Goal: Task Accomplishment & Management: Manage account settings

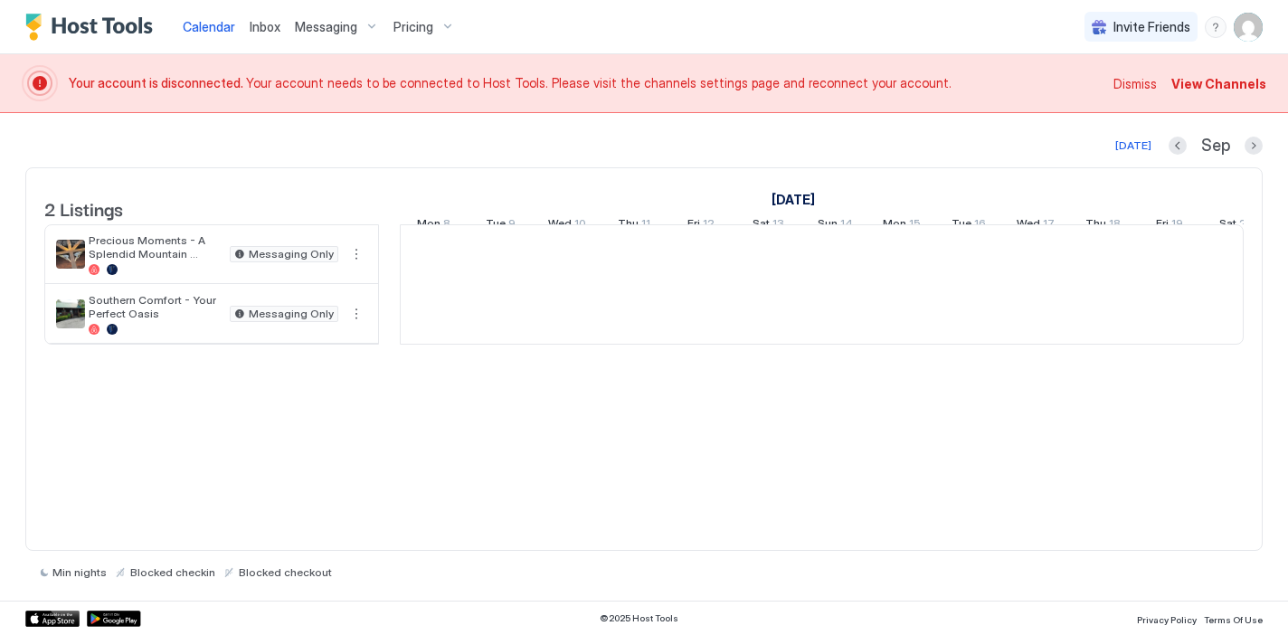
scroll to position [0, 1005]
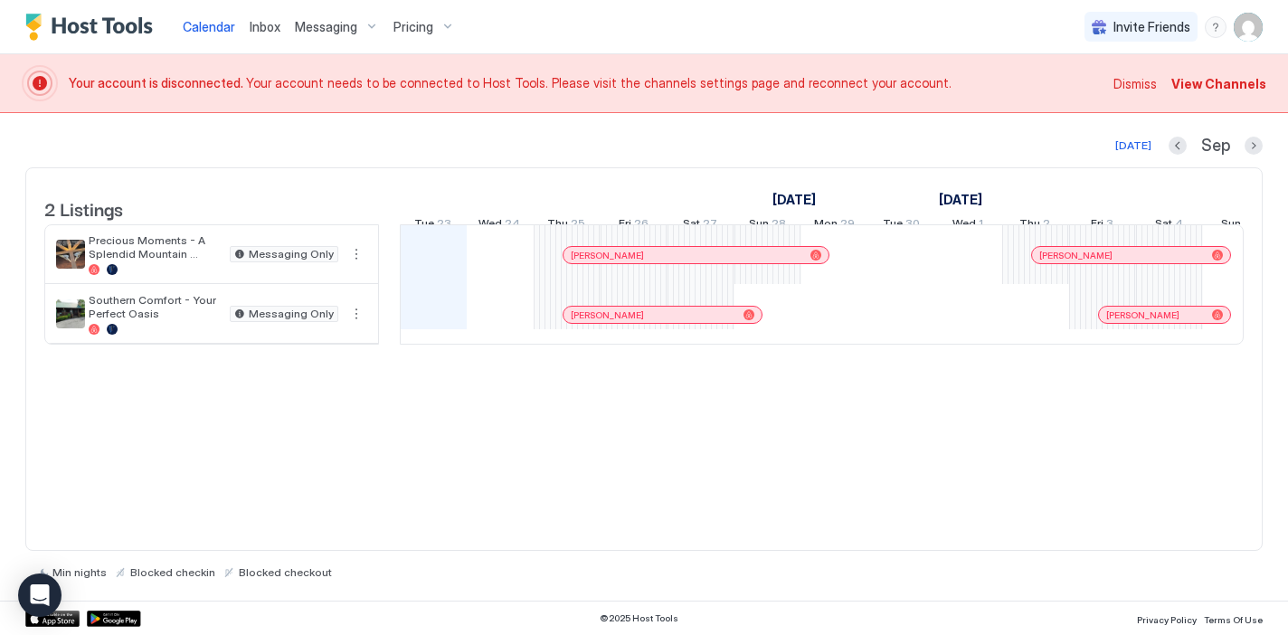
click at [369, 25] on div "Messaging" at bounding box center [337, 27] width 99 height 31
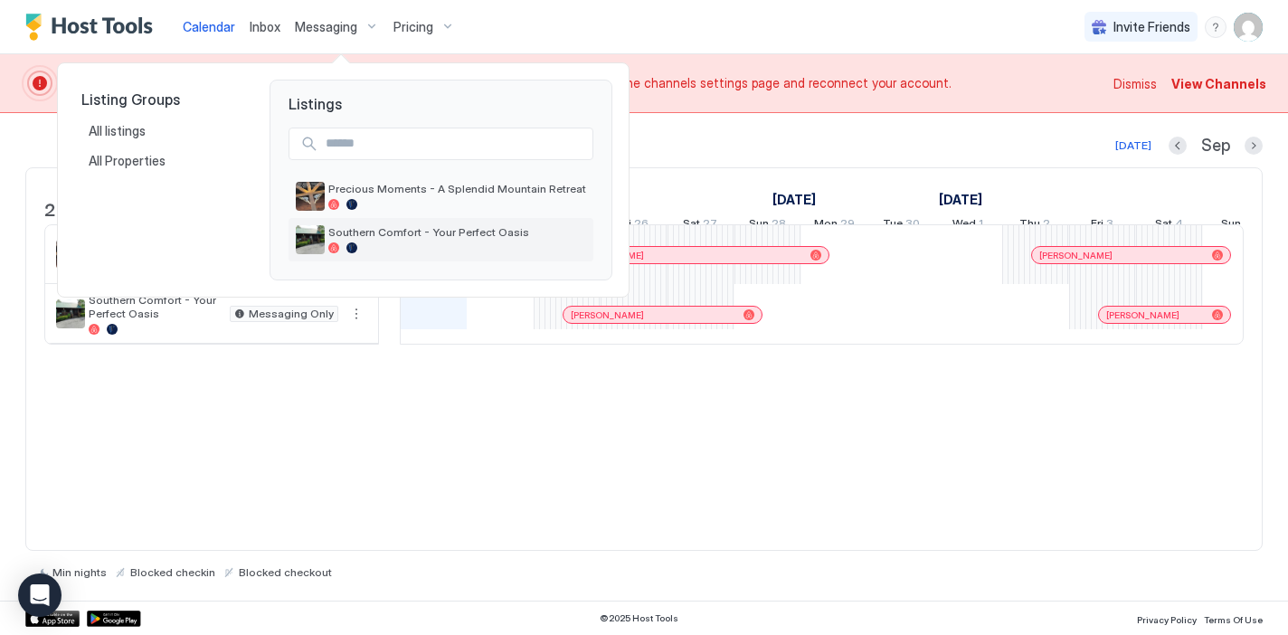
click at [378, 234] on span "Southern Comfort - Your Perfect Oasis" at bounding box center [457, 232] width 258 height 14
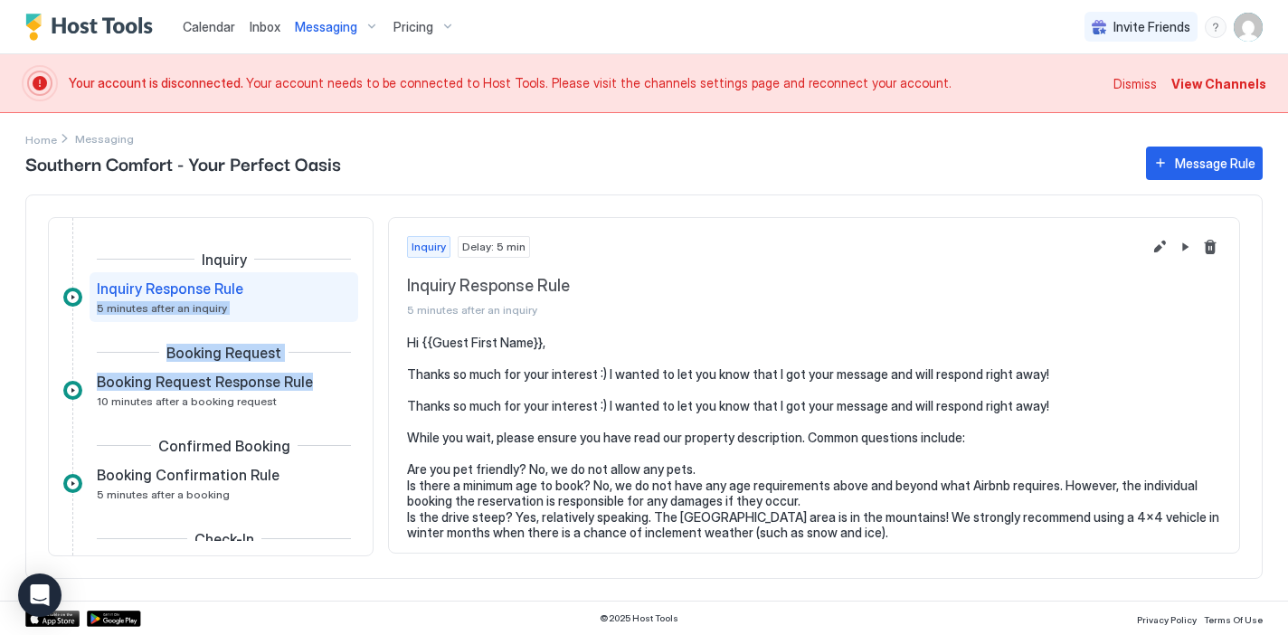
drag, startPoint x: 368, startPoint y: 329, endPoint x: 365, endPoint y: 386, distance: 57.1
click at [365, 386] on div "Inquiry Inquiry Response Rule 5 minutes after an inquiry Booking Request Bookin…" at bounding box center [211, 386] width 326 height 339
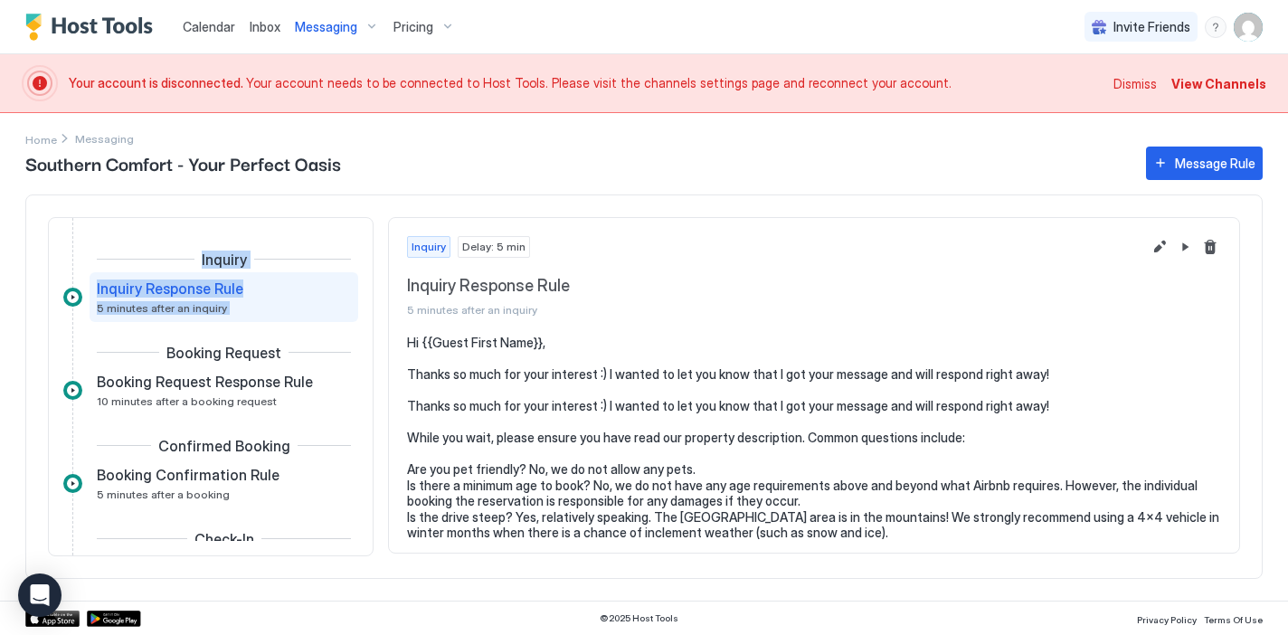
drag, startPoint x: 318, startPoint y: 188, endPoint x: 367, endPoint y: 342, distance: 161.7
click at [367, 342] on div "Southern Comfort - Your Perfect Oasis Message Rule Inquiry Inquiry Response Rul…" at bounding box center [644, 372] width 1238 height 458
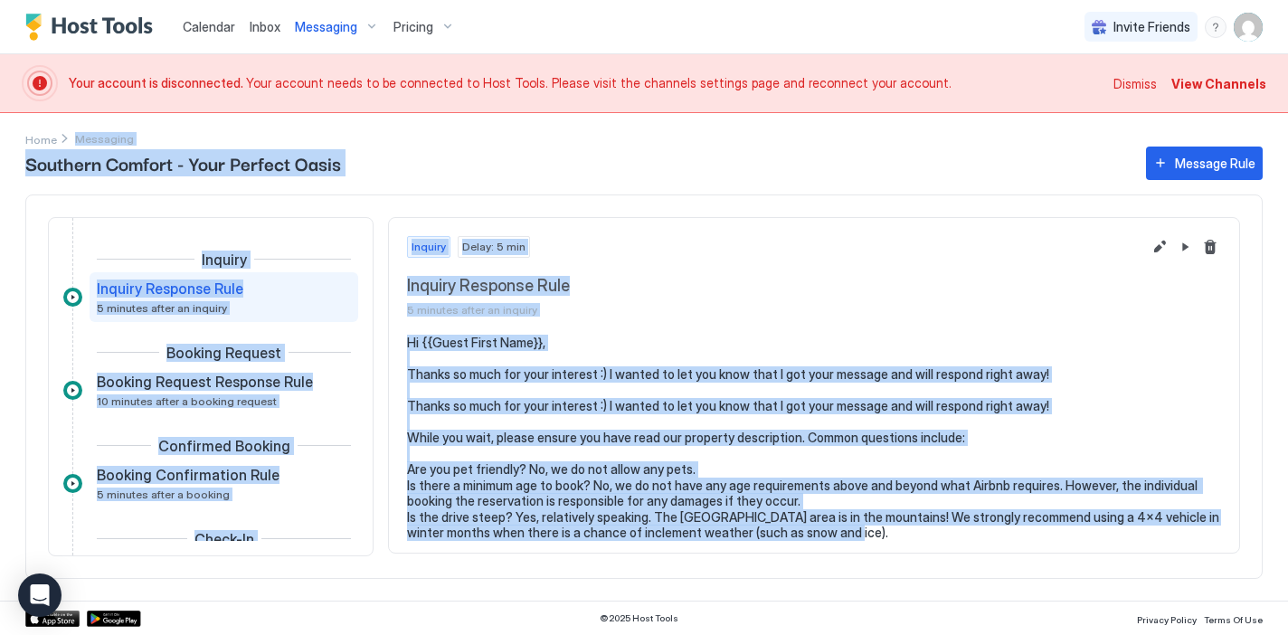
drag, startPoint x: 1278, startPoint y: 125, endPoint x: 1261, endPoint y: 575, distance: 450.0
click at [1260, 575] on div "Home Messaging Southern Comfort - Your Perfect Oasis Message Rule Inquiry Inqui…" at bounding box center [644, 357] width 1288 height 488
click at [1275, 569] on div "Home Messaging Southern Comfort - Your Perfect Oasis Message Rule Inquiry Inqui…" at bounding box center [644, 357] width 1288 height 488
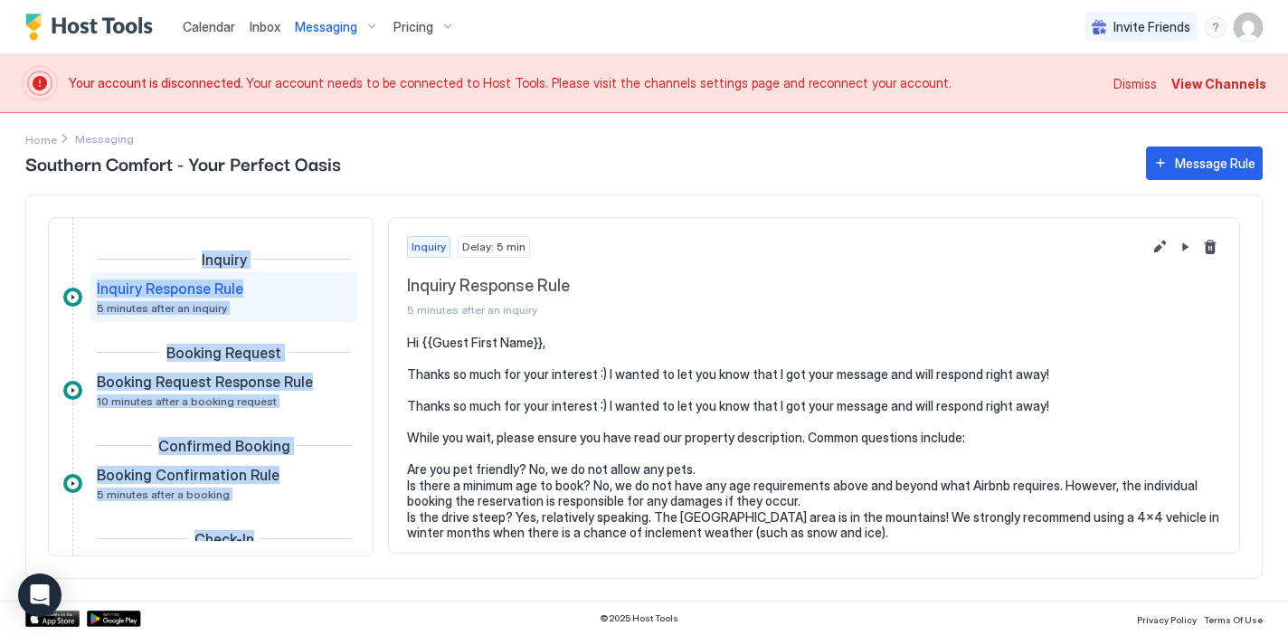
drag, startPoint x: 15, startPoint y: 245, endPoint x: 309, endPoint y: 566, distance: 435.5
click at [309, 566] on div "Home Messaging Southern Comfort - Your Perfect Oasis Message Rule Inquiry Inqui…" at bounding box center [644, 357] width 1288 height 488
click at [361, 550] on div "Inquiry Inquiry Response Rule 5 minutes after an inquiry Booking Request Bookin…" at bounding box center [211, 386] width 326 height 339
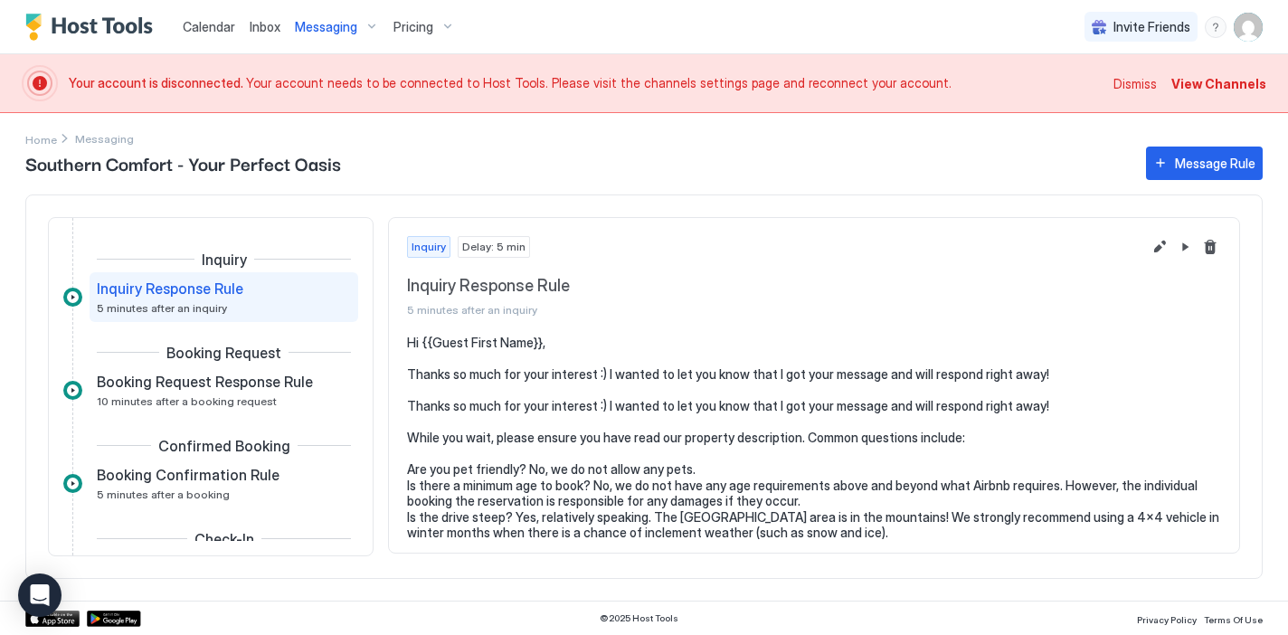
click at [361, 550] on div "Inquiry Inquiry Response Rule 5 minutes after an inquiry Booking Request Bookin…" at bounding box center [211, 386] width 326 height 339
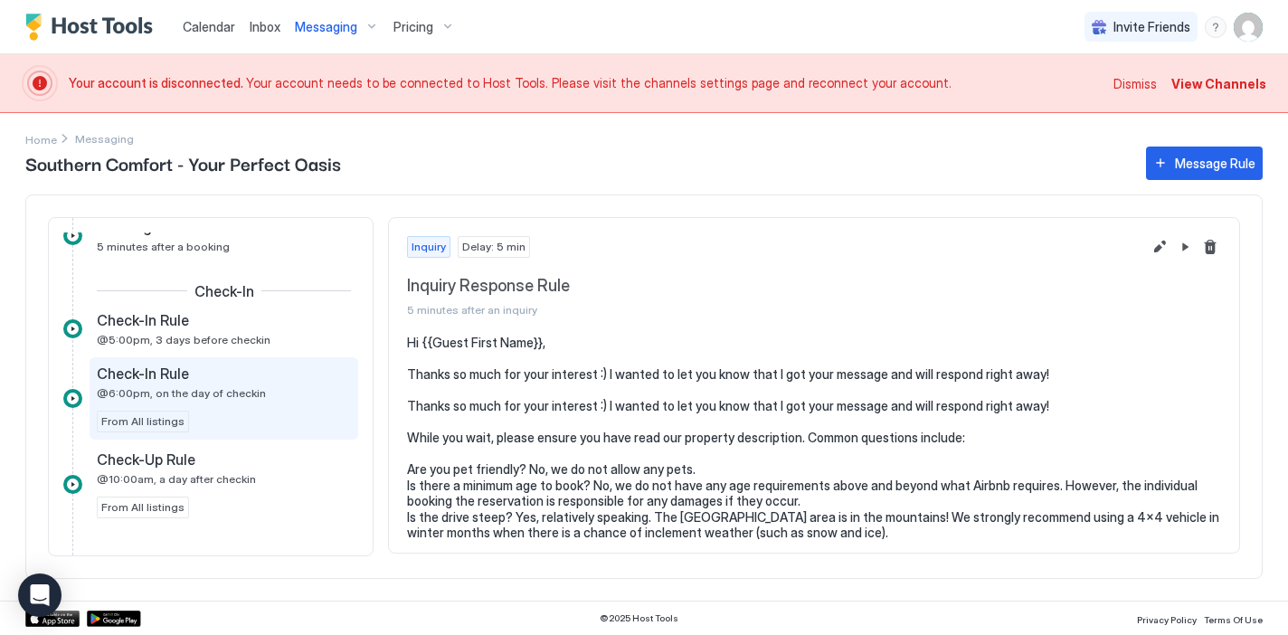
scroll to position [247, 0]
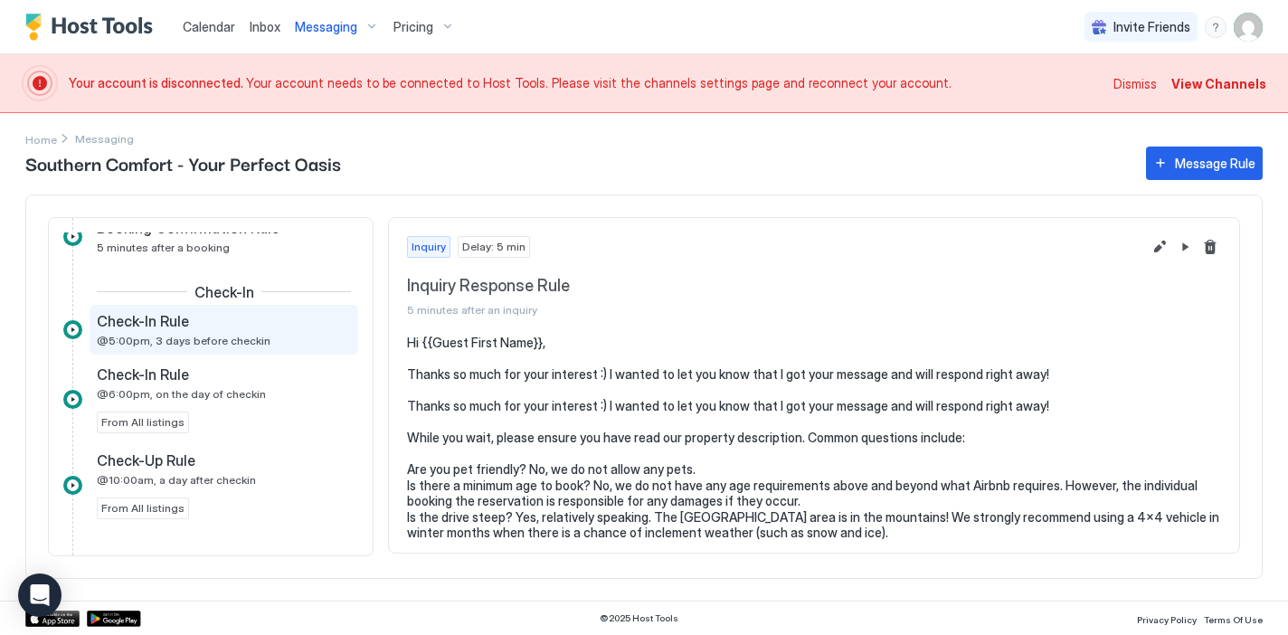
click at [258, 332] on div "Check-In Rule @5:00pm, 3 days before checkin" at bounding box center [211, 329] width 229 height 35
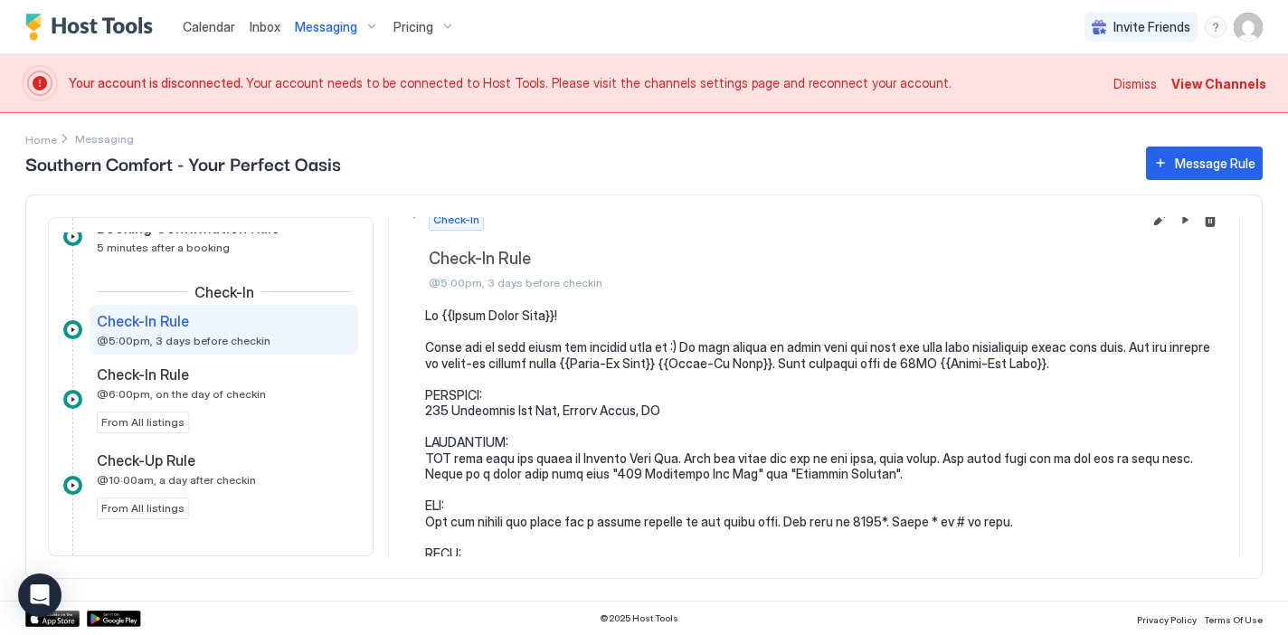
scroll to position [30, 0]
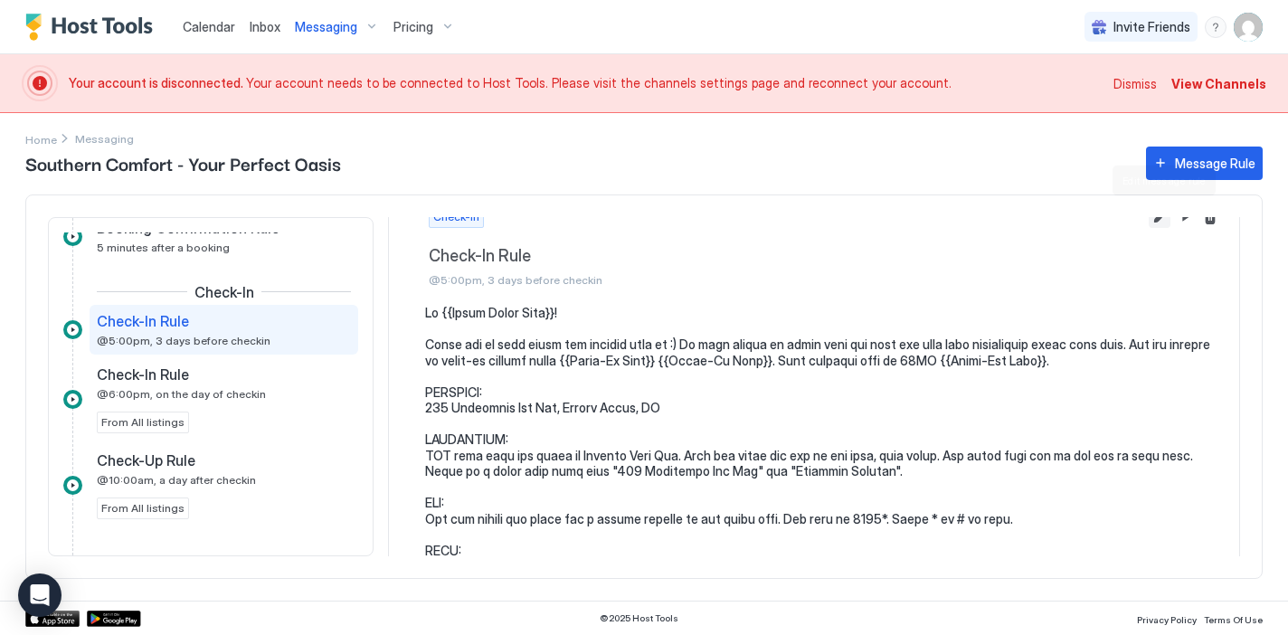
click at [1155, 221] on button "Edit message rule" at bounding box center [1160, 217] width 22 height 22
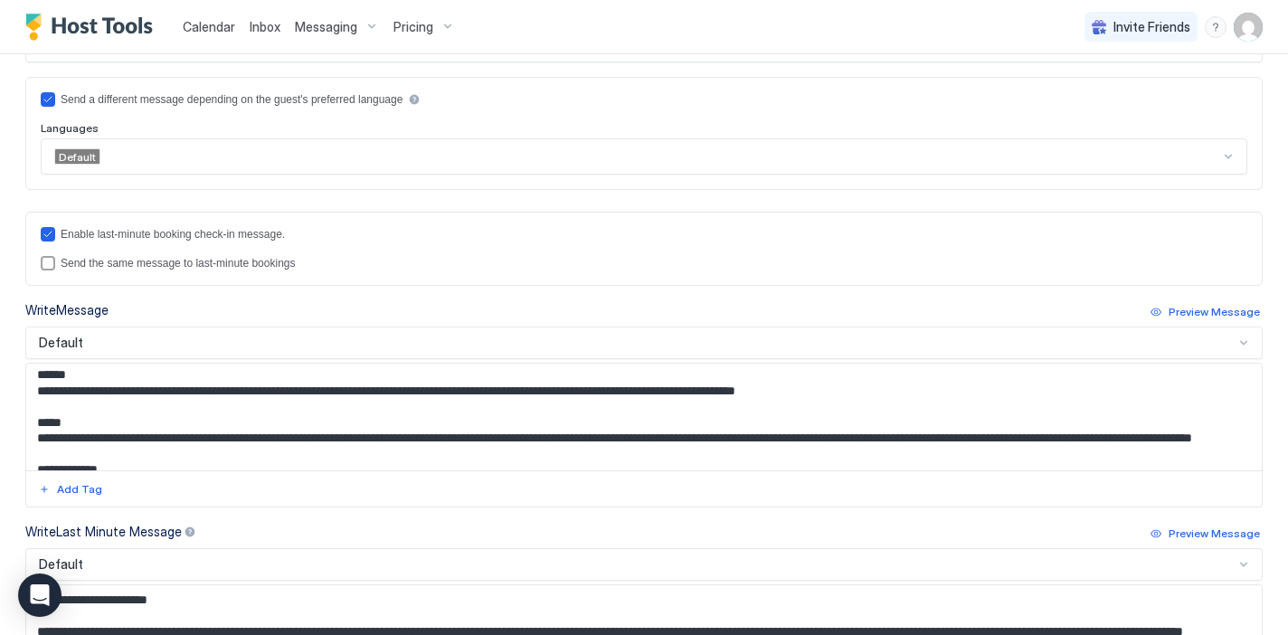
scroll to position [255, 0]
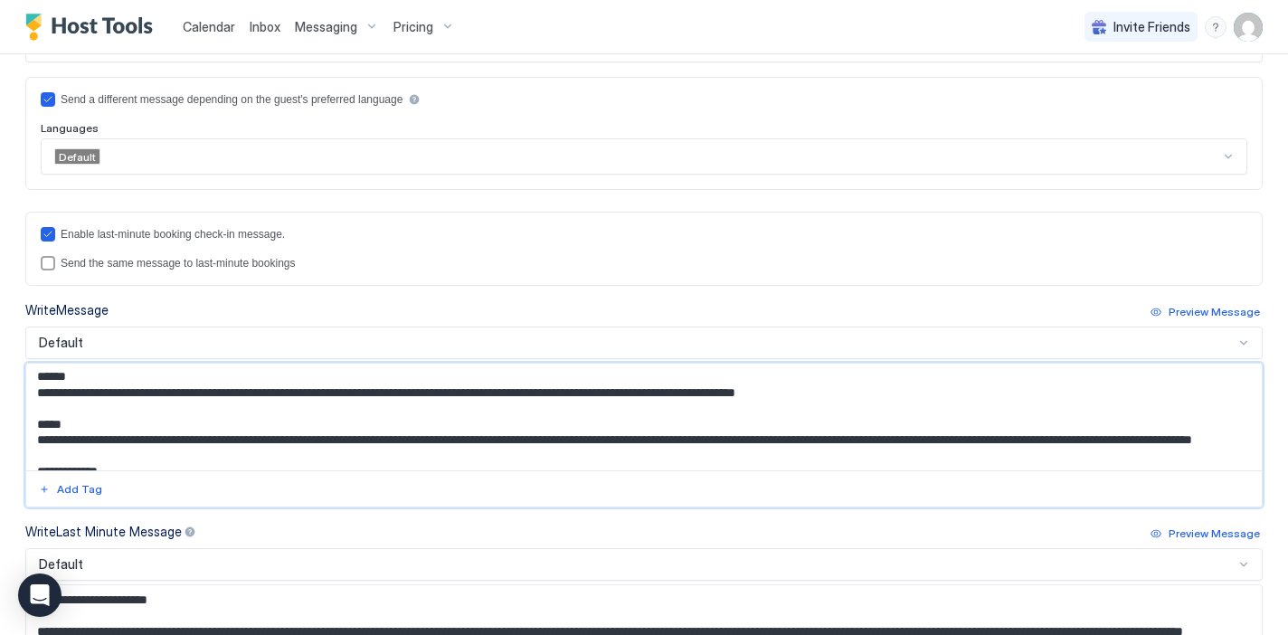
drag, startPoint x: 891, startPoint y: 400, endPoint x: 39, endPoint y: 391, distance: 852.4
click at [39, 391] on textarea "Input Field" at bounding box center [644, 417] width 1236 height 107
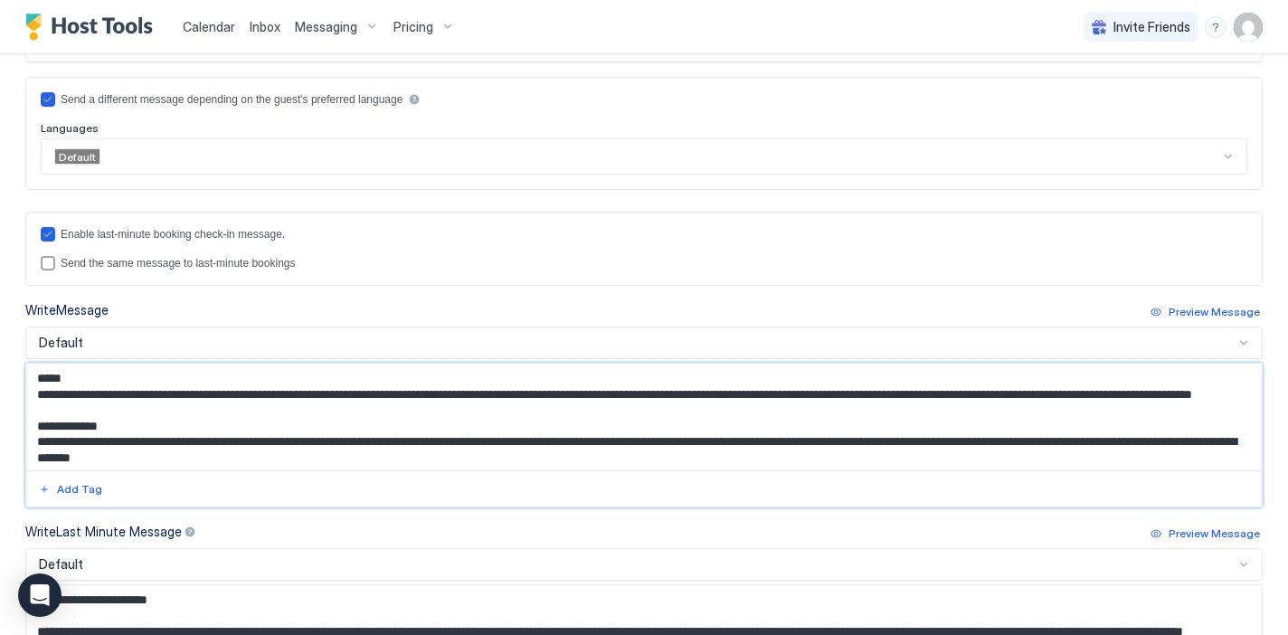
scroll to position [193, 0]
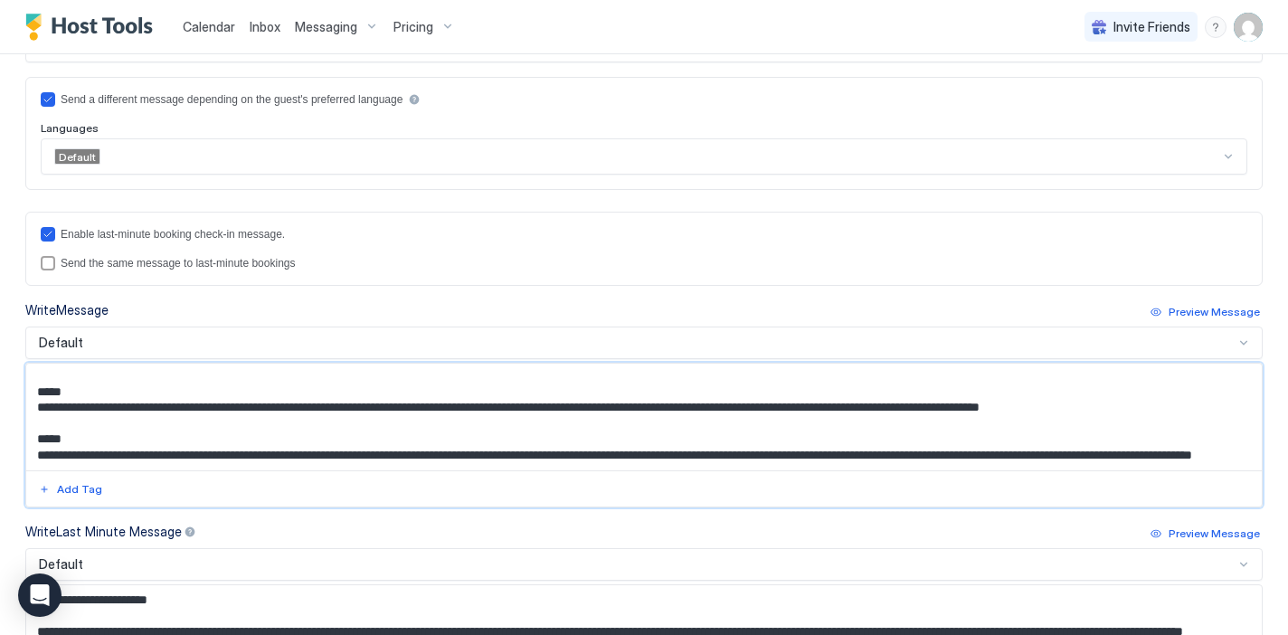
click at [471, 393] on textarea "Input Field" at bounding box center [644, 417] width 1236 height 107
type textarea "**********"
click at [1274, 432] on div "**********" at bounding box center [644, 266] width 1288 height 1336
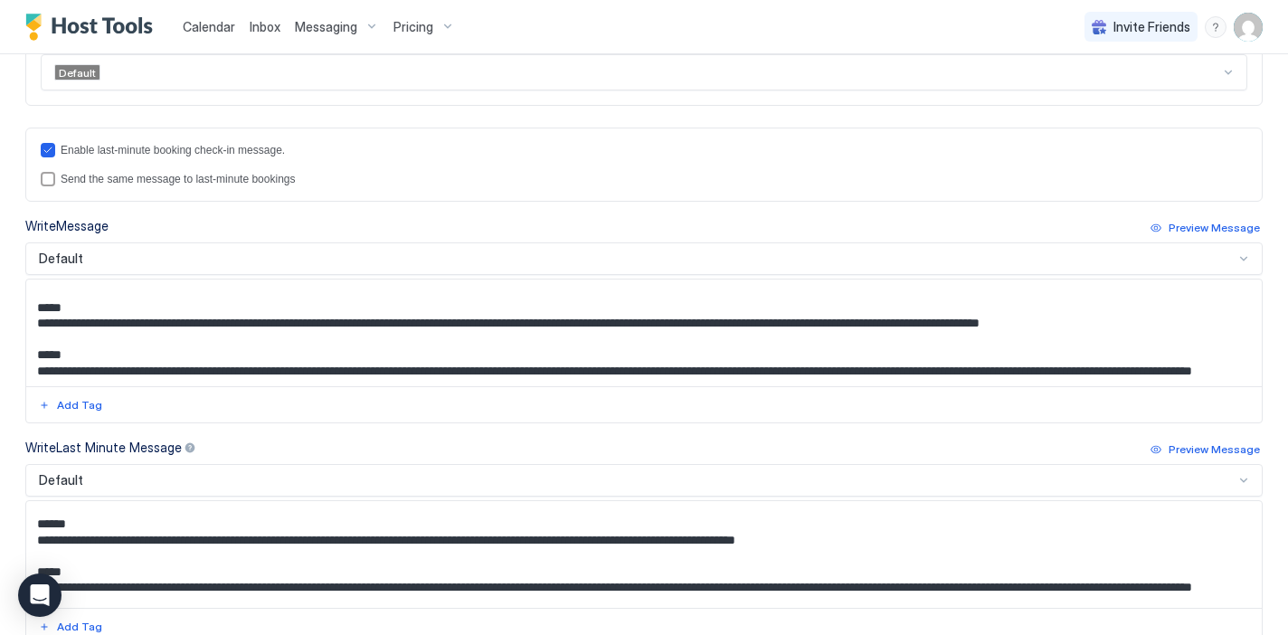
scroll to position [246, 0]
drag, startPoint x: 56, startPoint y: 561, endPoint x: 36, endPoint y: 522, distance: 43.7
click at [36, 522] on textarea "Input Field" at bounding box center [644, 554] width 1236 height 107
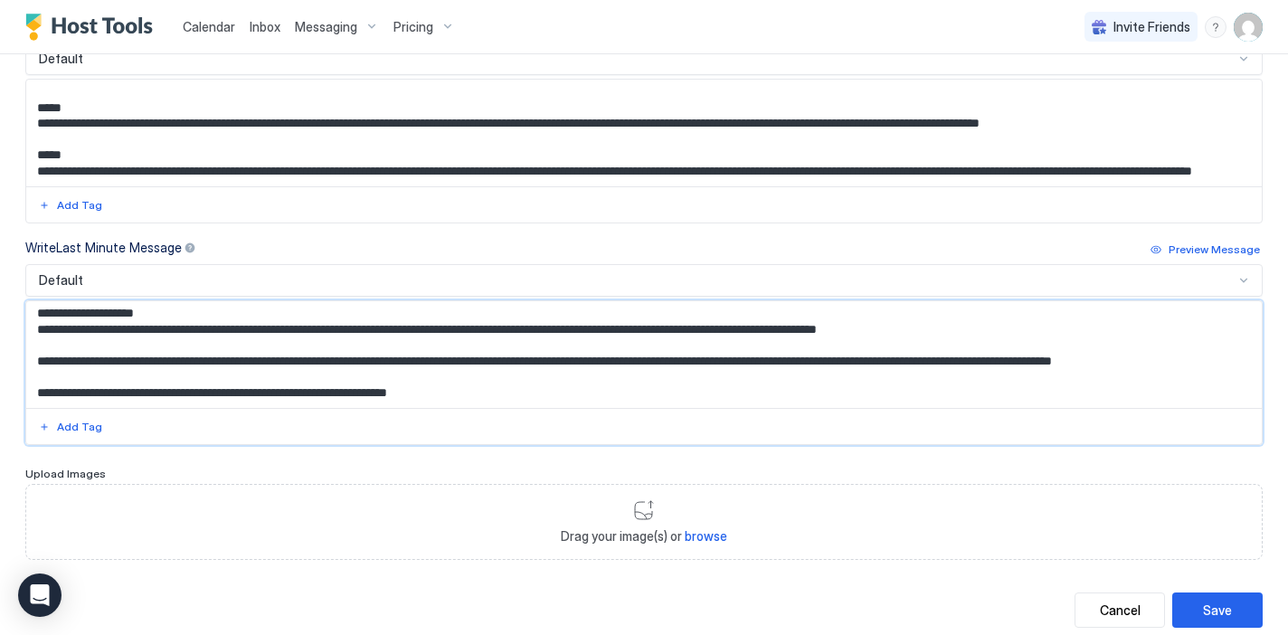
scroll to position [803, 0]
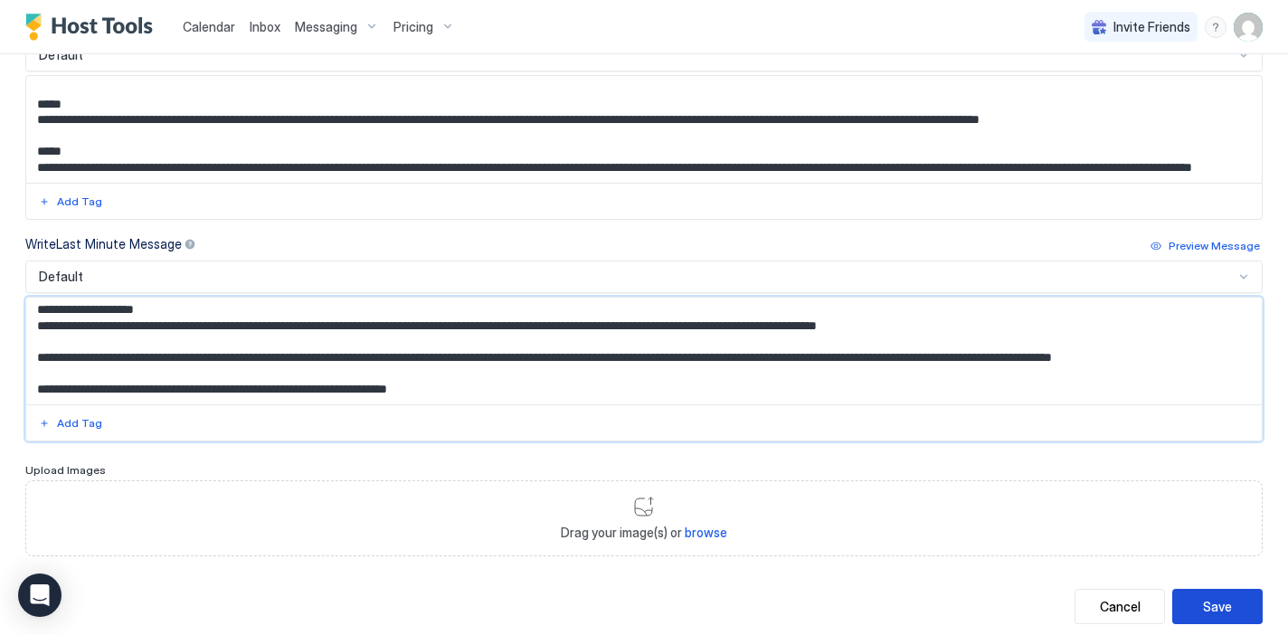
type textarea "**********"
click at [1216, 595] on button "Save" at bounding box center [1218, 606] width 90 height 35
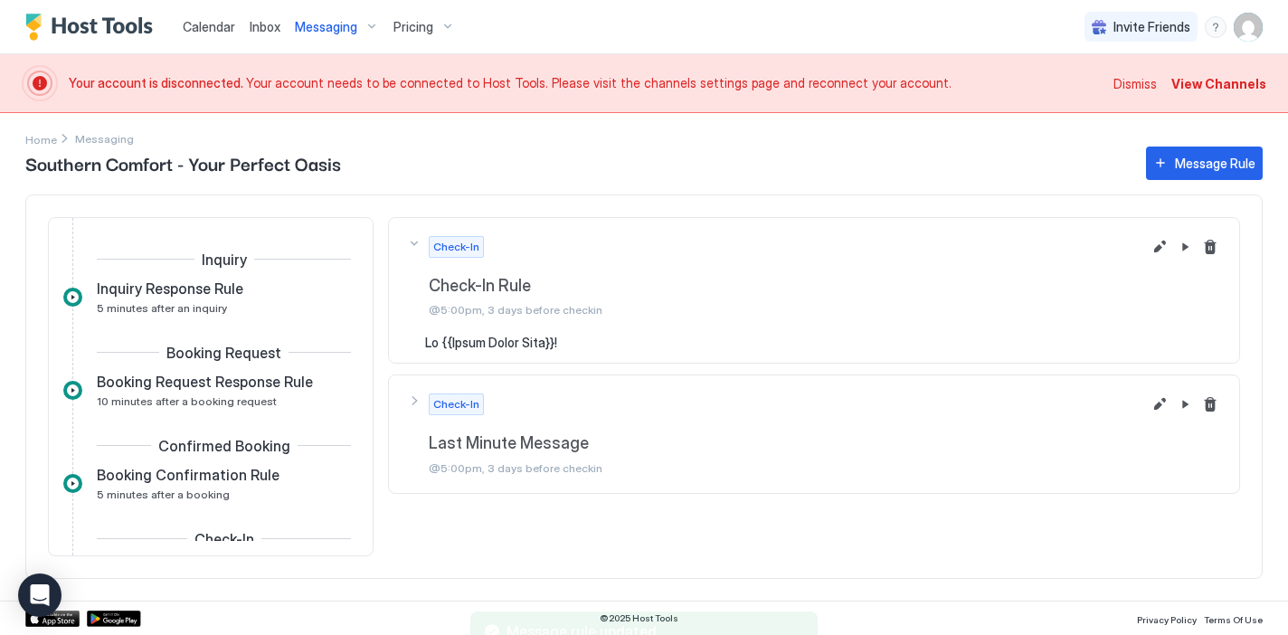
scroll to position [190, 0]
